Goal: Information Seeking & Learning: Learn about a topic

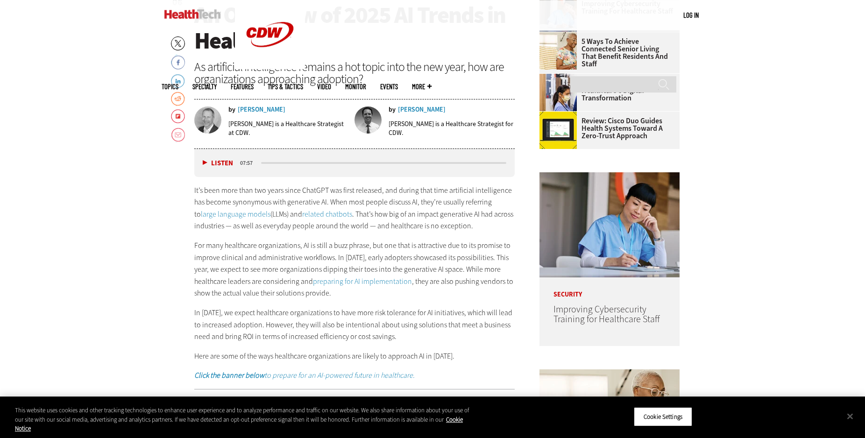
scroll to position [429, 0]
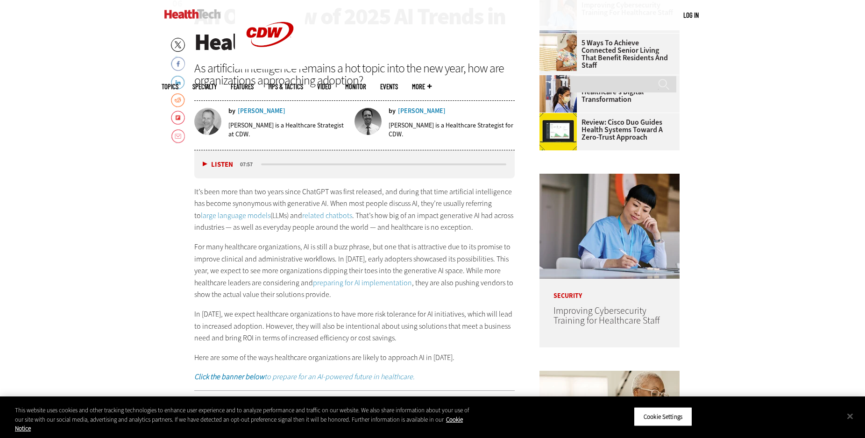
click at [204, 164] on button "Listen" at bounding box center [218, 164] width 30 height 7
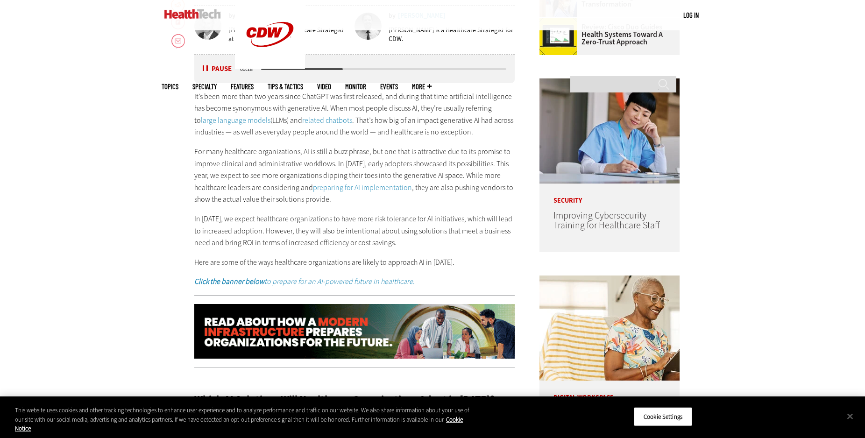
scroll to position [381, 0]
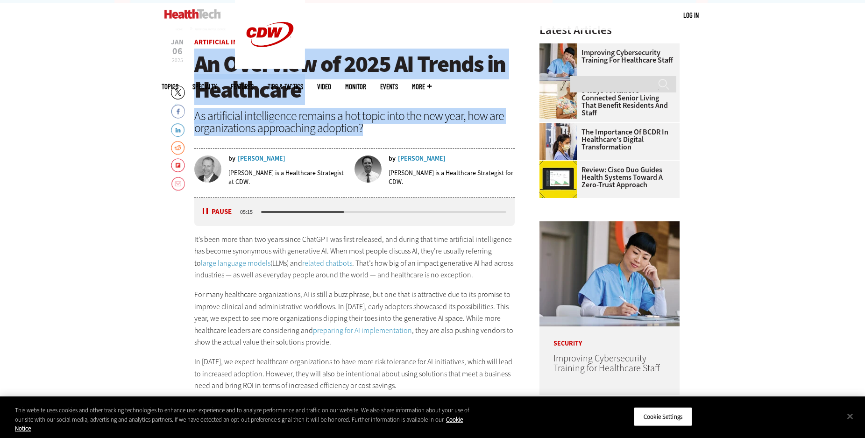
drag, startPoint x: 196, startPoint y: 61, endPoint x: 369, endPoint y: 130, distance: 186.9
click at [375, 134] on header "[DATE] Twitter Facebook LinkedIn Reddit Flipboard Email Artificial Intelligence…" at bounding box center [354, 118] width 320 height 159
copy header "An Overview of 2025 AI Trends in Healthcare As artificial intelligence remains …"
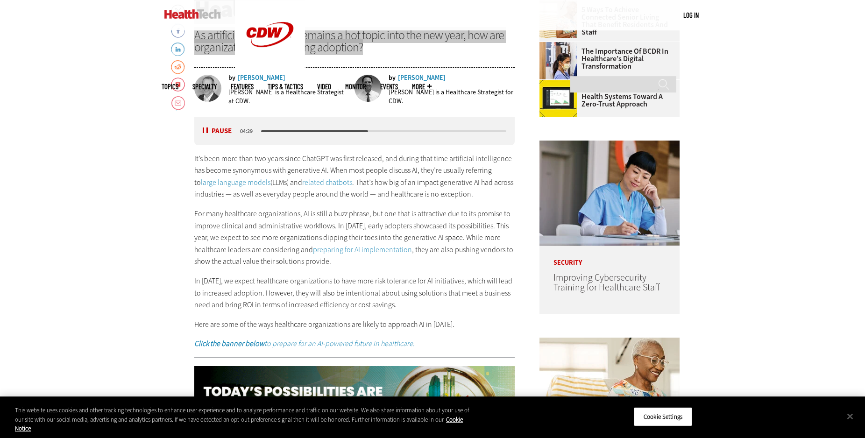
scroll to position [429, 0]
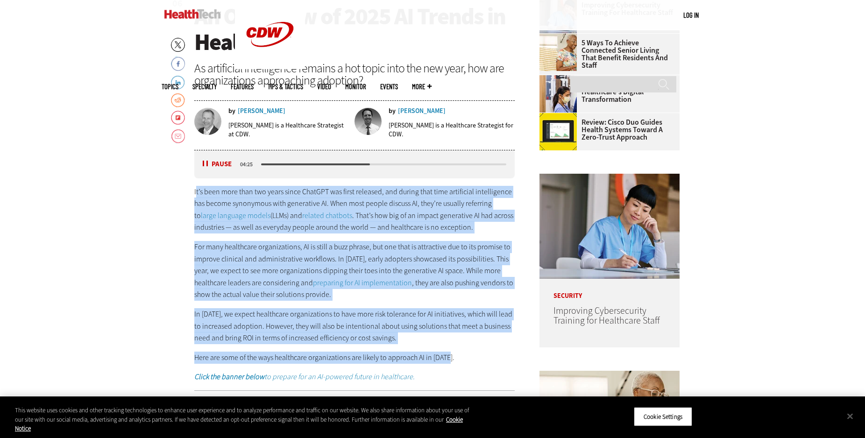
drag, startPoint x: 195, startPoint y: 190, endPoint x: 445, endPoint y: 352, distance: 297.6
click at [450, 356] on div "It’s been more than two years since ChatGPT was first released, and during that…" at bounding box center [354, 284] width 320 height 197
copy div "l’i dolo sita cons adi elits doeiu TempORI utl etdol magnaali, eni admini veni …"
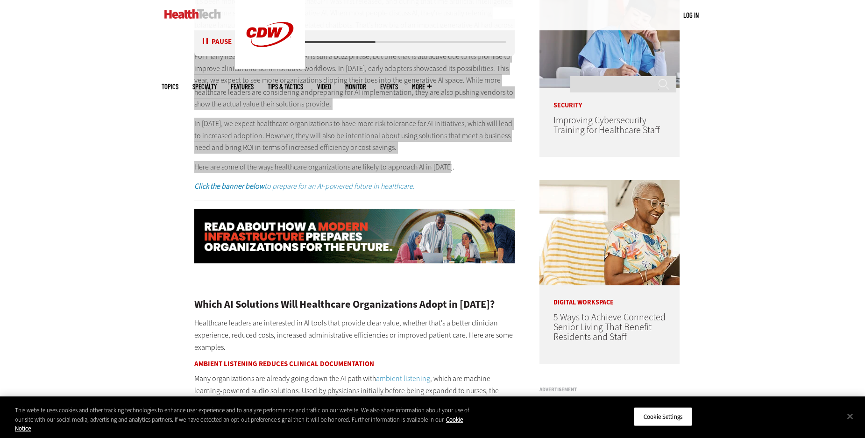
scroll to position [810, 0]
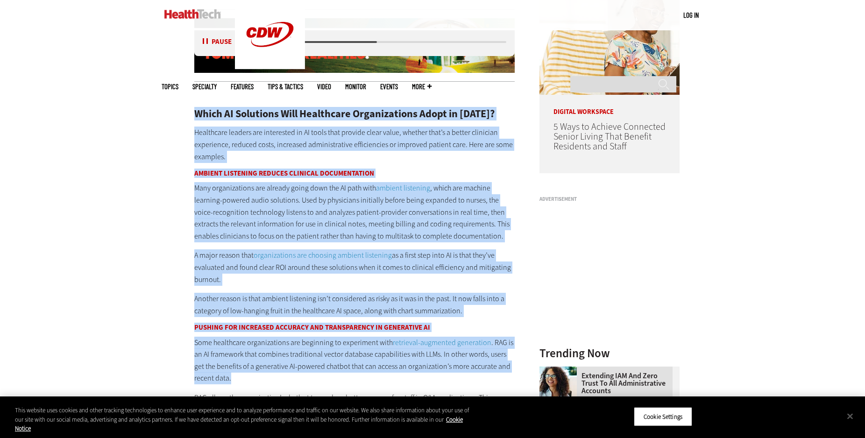
drag, startPoint x: 196, startPoint y: 111, endPoint x: 362, endPoint y: 385, distance: 320.7
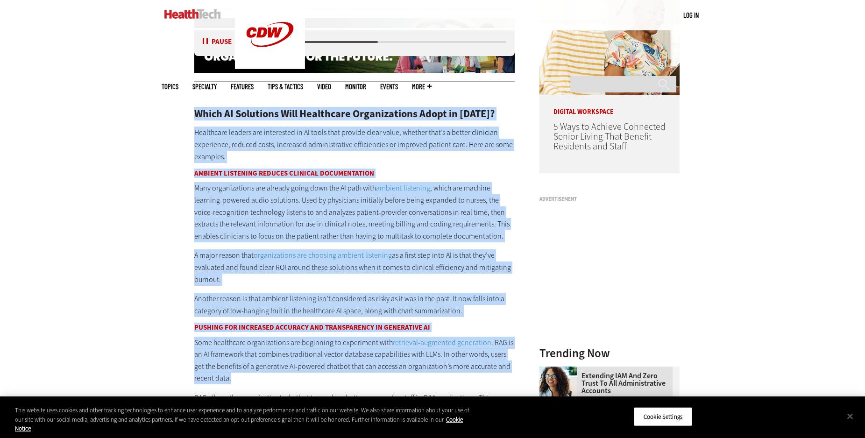
copy div "Lorem IP Dolorsita Cons Adipiscing Elitseddoeius Tempo in 3615? Utlaboreet dolo…"
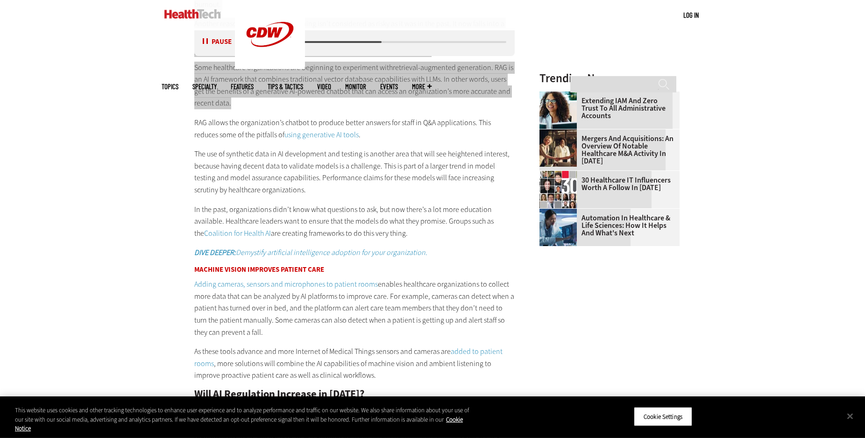
scroll to position [1143, 0]
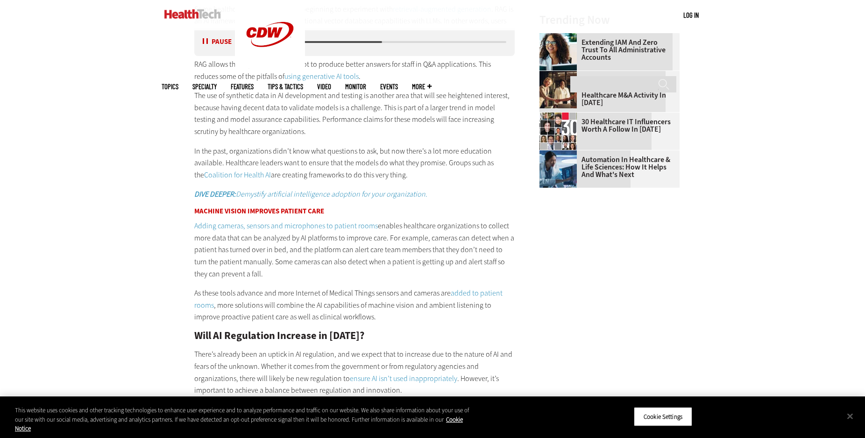
drag, startPoint x: 170, startPoint y: 86, endPoint x: 172, endPoint y: 81, distance: 6.1
click at [170, 87] on main "Home » Artificial Intelligence Close New AI Research From CDW See how IT leader…" at bounding box center [433, 295] width 542 height 2108
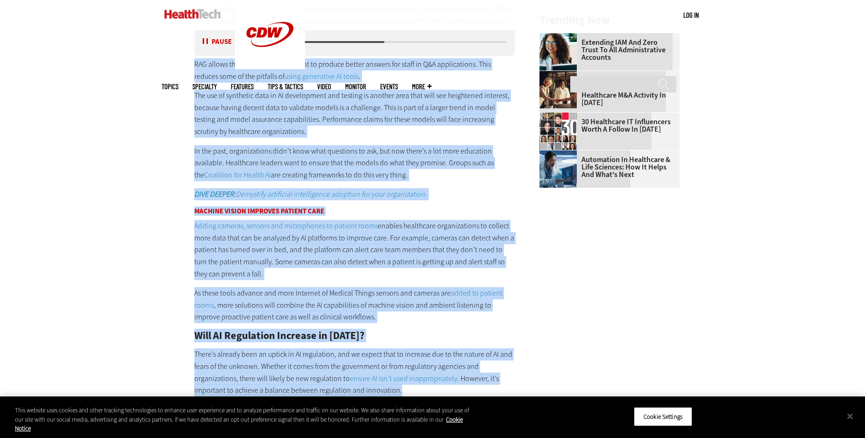
drag, startPoint x: 195, startPoint y: 63, endPoint x: 428, endPoint y: 386, distance: 397.8
click at [428, 386] on div "Which AI Solutions Will Healthcare Organizations Adopt in [DATE]? Healthcare le…" at bounding box center [354, 359] width 320 height 1206
copy div "LOR ipsumd sit ametconsecte’a elitsed do eiusmod tempor incidid utl etdol ma A&…"
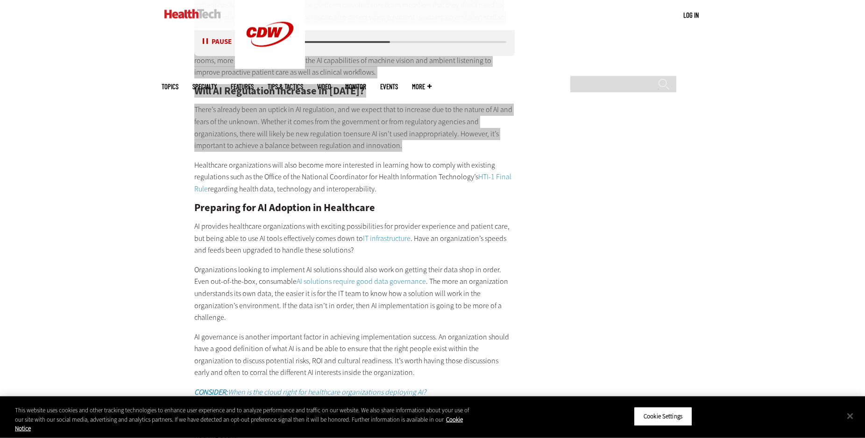
scroll to position [1429, 0]
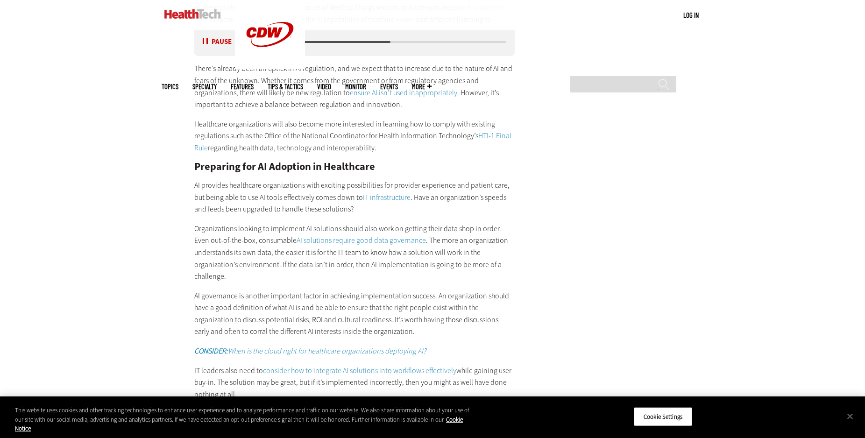
click at [577, 230] on main "Home » Artificial Intelligence Close New AI Research From CDW See how IT leader…" at bounding box center [433, 10] width 542 height 2108
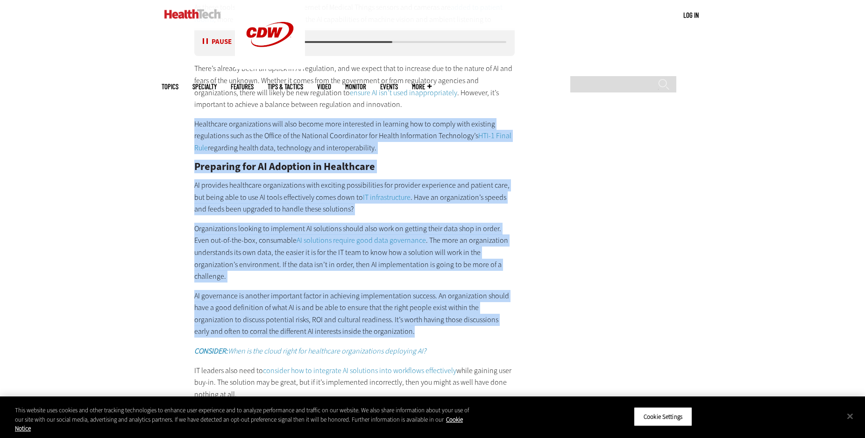
drag, startPoint x: 194, startPoint y: 123, endPoint x: 446, endPoint y: 335, distance: 329.3
click at [446, 335] on div "Which AI Solutions Will Healthcare Organizations Adopt in [DATE]? Healthcare le…" at bounding box center [354, 73] width 320 height 1206
copy div "Loremipsum dolorsitametc adip elit seddoe temp incididunt ut laboreet dol ma al…"
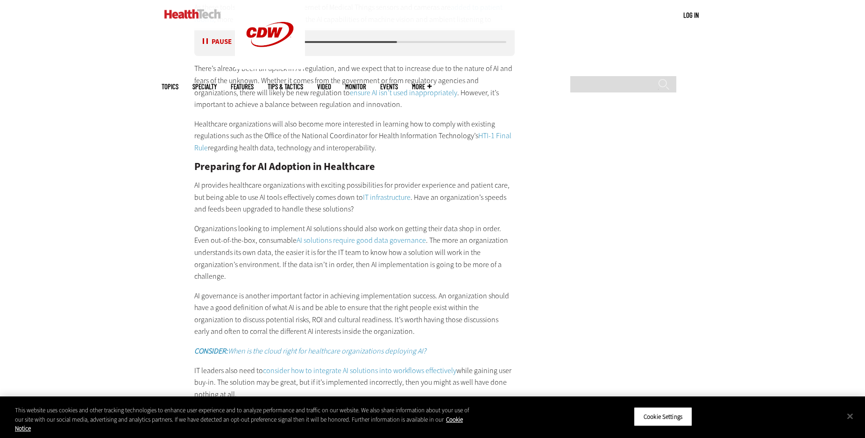
click at [629, 246] on main "Home » Artificial Intelligence Close New AI Research From CDW See how IT leader…" at bounding box center [433, 10] width 542 height 2108
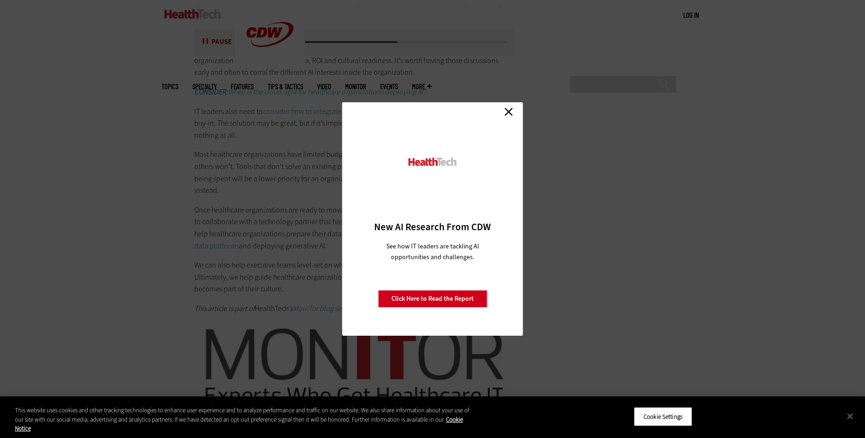
scroll to position [1714, 0]
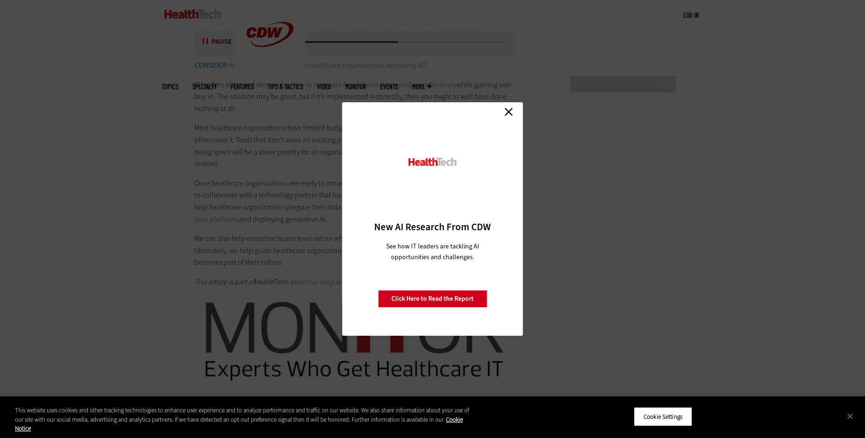
click at [511, 113] on link "Close" at bounding box center [508, 112] width 14 height 14
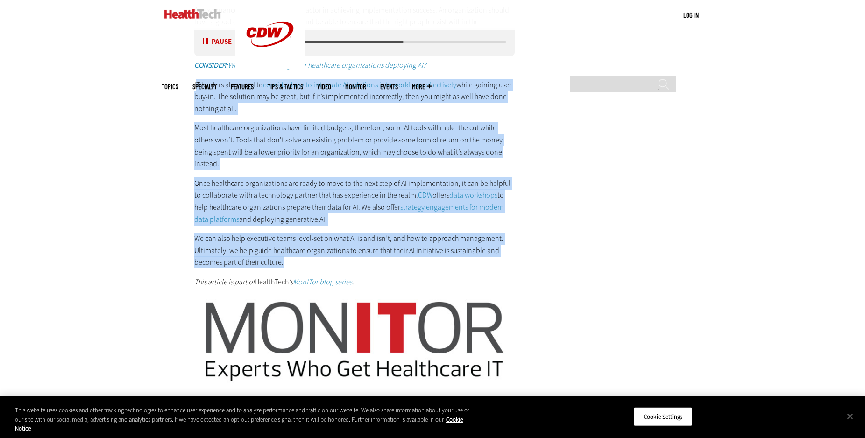
drag, startPoint x: 195, startPoint y: 85, endPoint x: 339, endPoint y: 256, distance: 224.0
copy div "L ipsumdo sita cons ad elitsedd eiu te incididun UT laboreetd magn aliquaeni ad…"
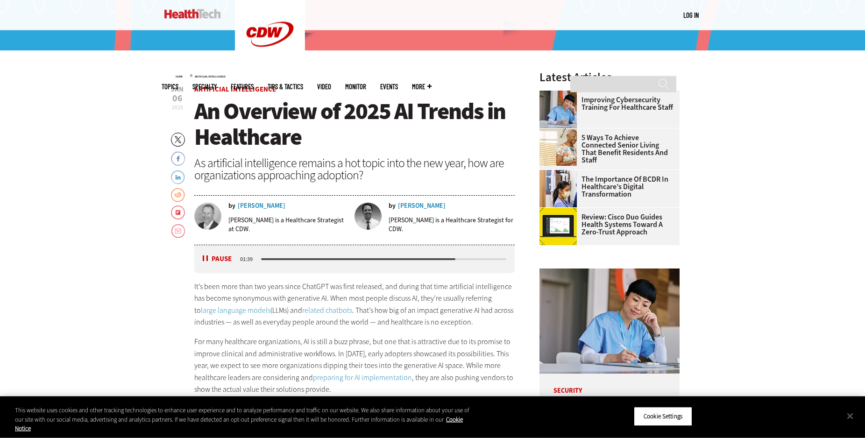
scroll to position [333, 0]
